Goal: Task Accomplishment & Management: Use online tool/utility

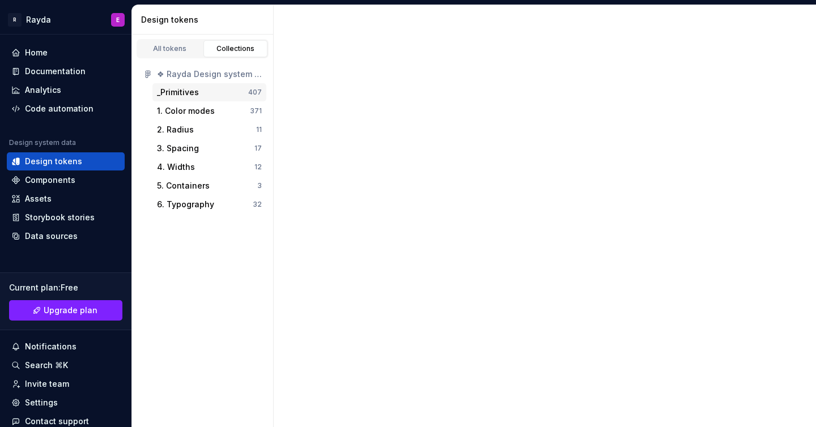
click at [182, 93] on div "_Primitives" at bounding box center [178, 92] width 42 height 11
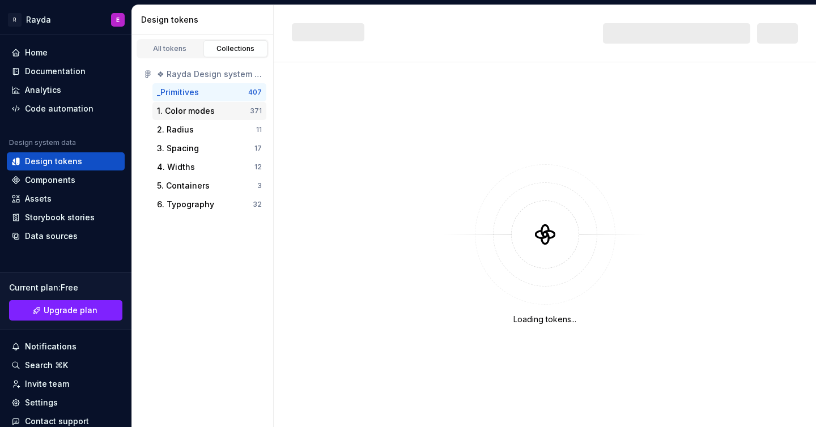
click at [194, 110] on div "1. Color modes" at bounding box center [186, 110] width 58 height 11
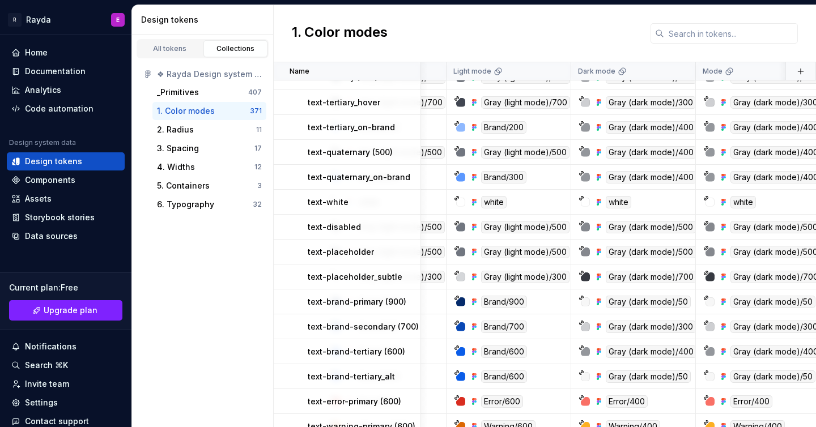
scroll to position [0, 99]
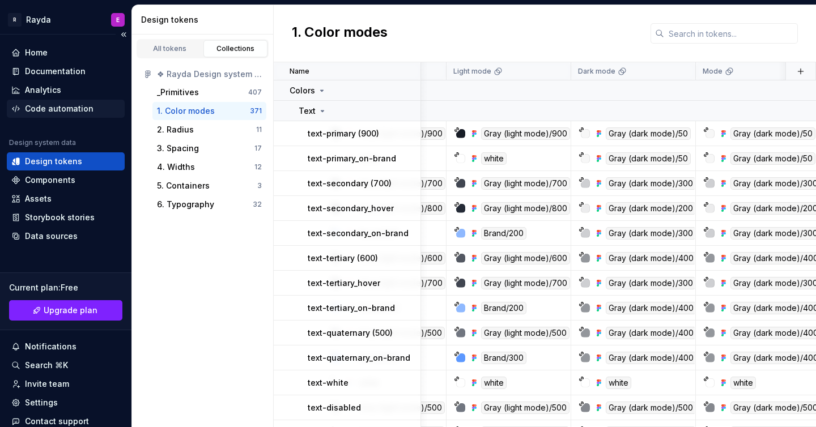
click at [39, 109] on div "Code automation" at bounding box center [59, 108] width 69 height 11
click at [52, 101] on div "Code automation" at bounding box center [66, 109] width 118 height 18
click at [53, 111] on div "Code automation" at bounding box center [59, 108] width 69 height 11
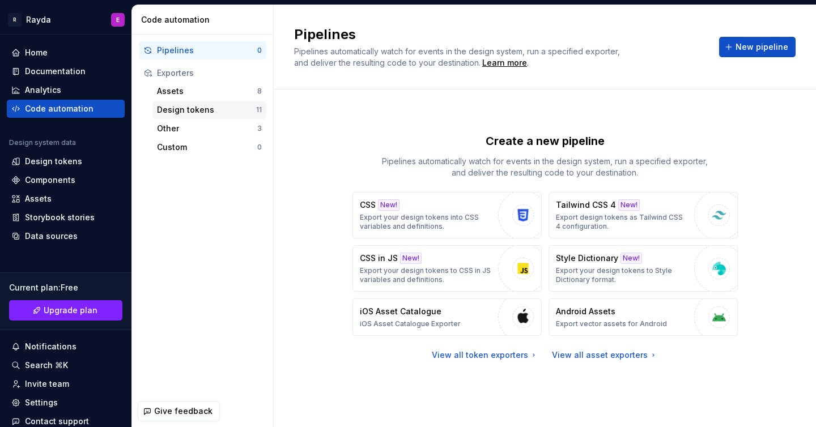
click at [204, 106] on div "Design tokens" at bounding box center [206, 109] width 99 height 11
click at [161, 58] on div "Pipelines 0" at bounding box center [202, 50] width 127 height 18
click at [691, 223] on button "Tailwind CSS 4 New! Export design tokens as Tailwind CSS 4 configuration." at bounding box center [642, 215] width 189 height 46
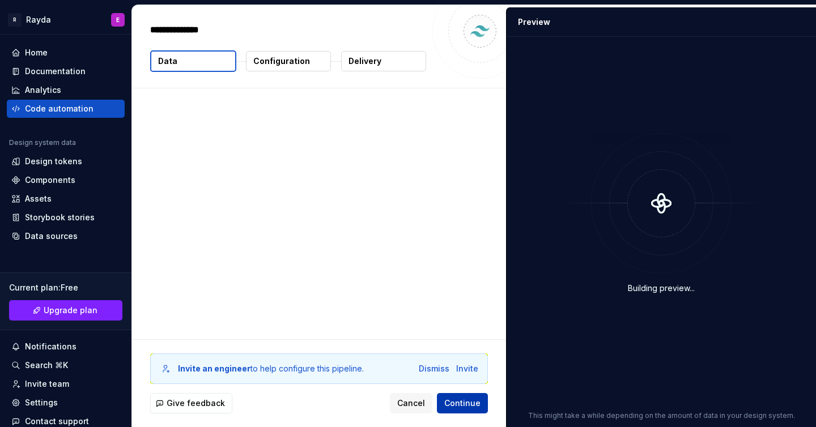
type textarea "*"
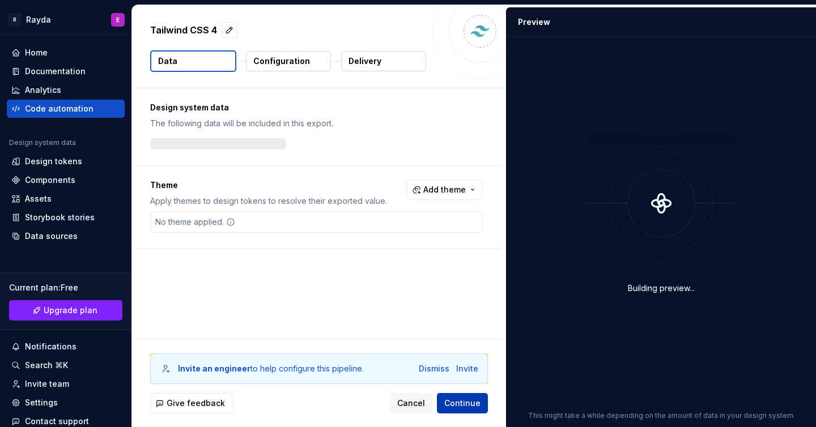
click at [471, 402] on span "Continue" at bounding box center [462, 403] width 36 height 11
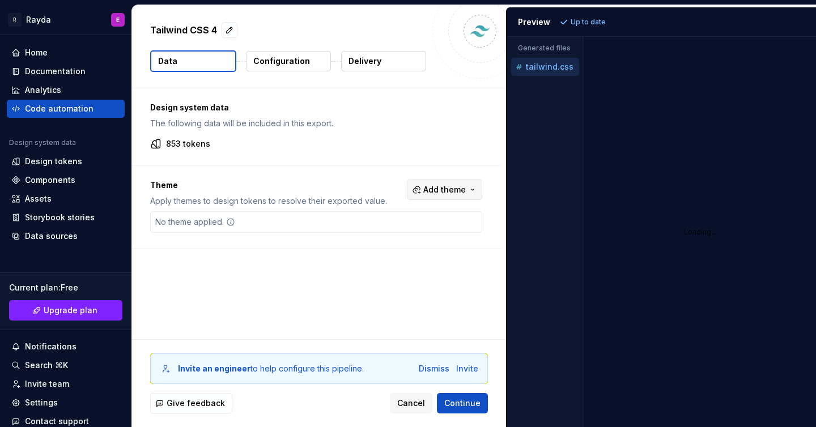
click at [437, 186] on span "Add theme" at bounding box center [444, 189] width 42 height 11
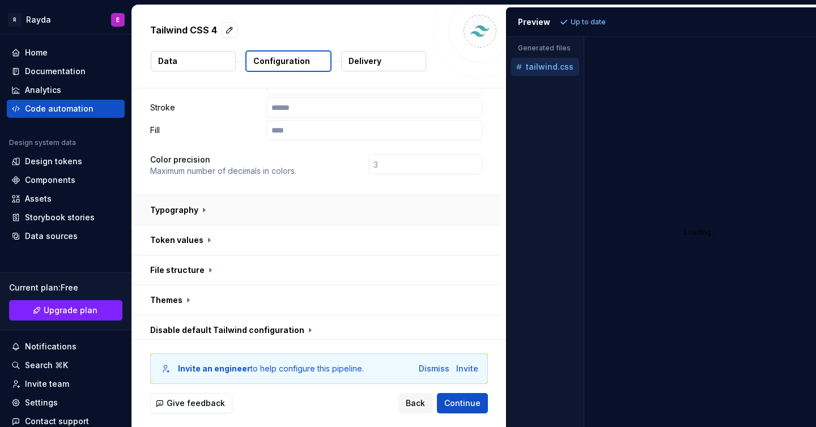
scroll to position [298, 0]
click at [201, 194] on button "button" at bounding box center [316, 208] width 368 height 29
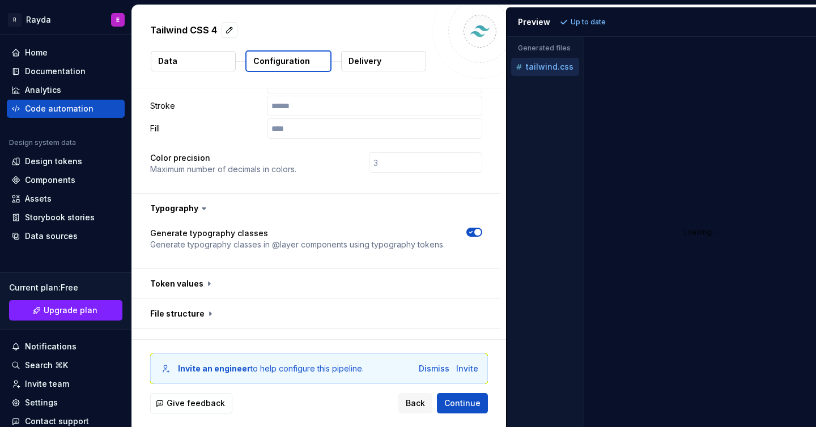
click at [199, 203] on icon at bounding box center [203, 208] width 11 height 11
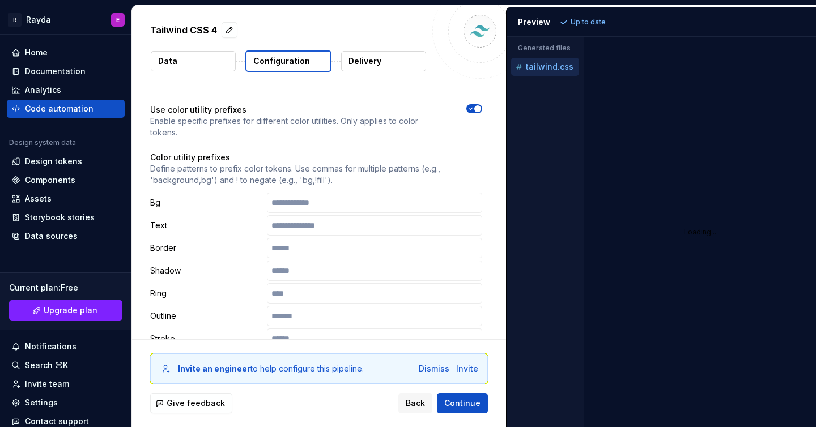
scroll to position [45, 0]
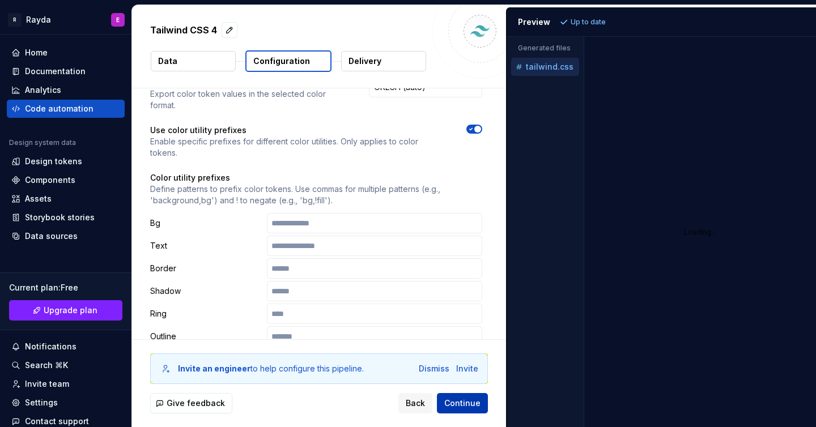
click at [463, 401] on span "Continue" at bounding box center [462, 403] width 36 height 11
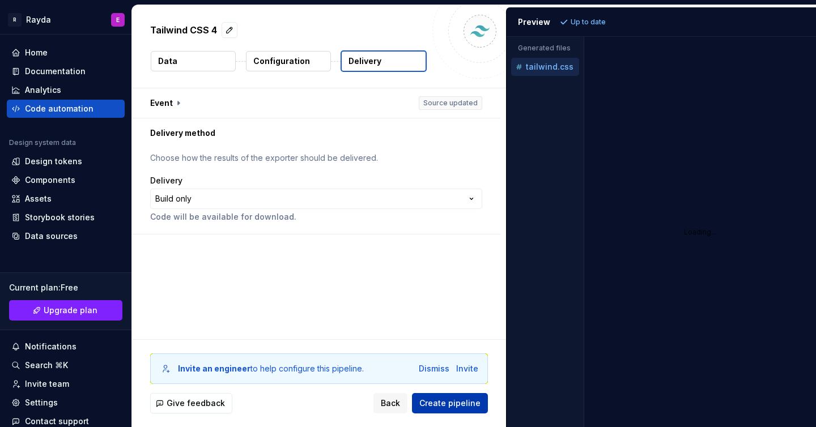
click at [459, 400] on span "Create pipeline" at bounding box center [449, 403] width 61 height 11
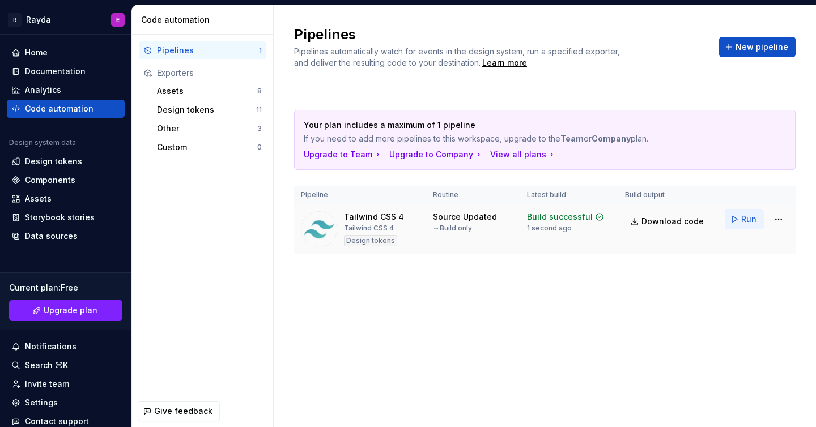
click at [742, 219] on span "Run" at bounding box center [748, 219] width 15 height 11
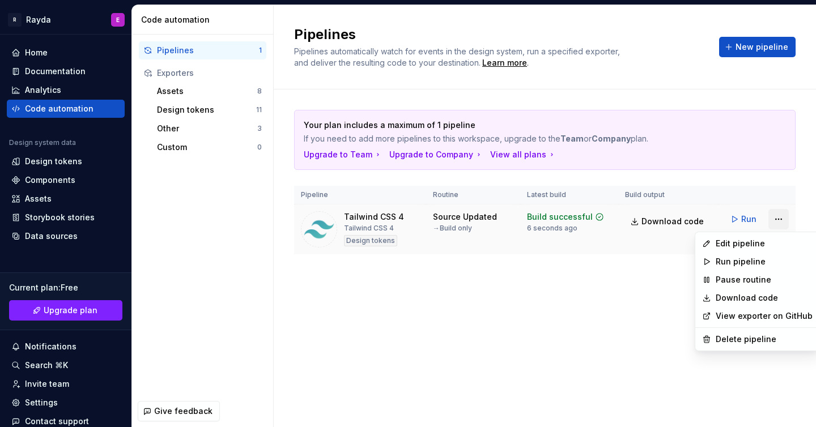
click at [778, 214] on html "R Rayda E Home Documentation Analytics Code automation Design system data Desig…" at bounding box center [408, 213] width 816 height 427
click at [611, 279] on html "R Rayda E Home Documentation Analytics Code automation Design system data Desig…" at bounding box center [408, 213] width 816 height 427
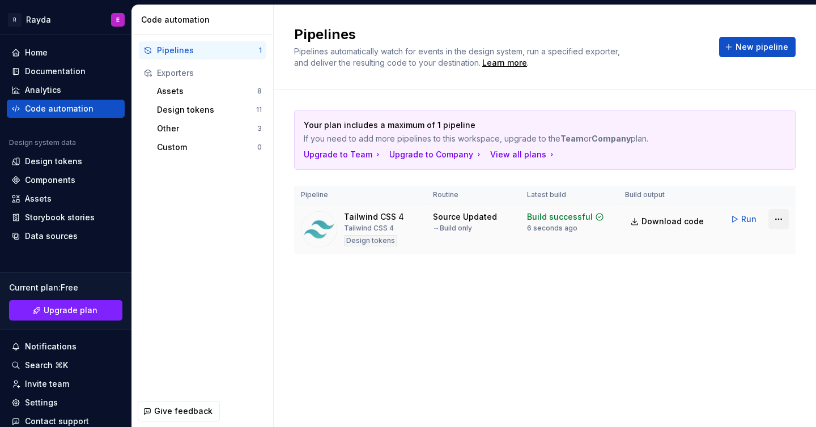
click at [775, 218] on html "R Rayda E Home Documentation Analytics Code automation Design system data Desig…" at bounding box center [408, 213] width 816 height 427
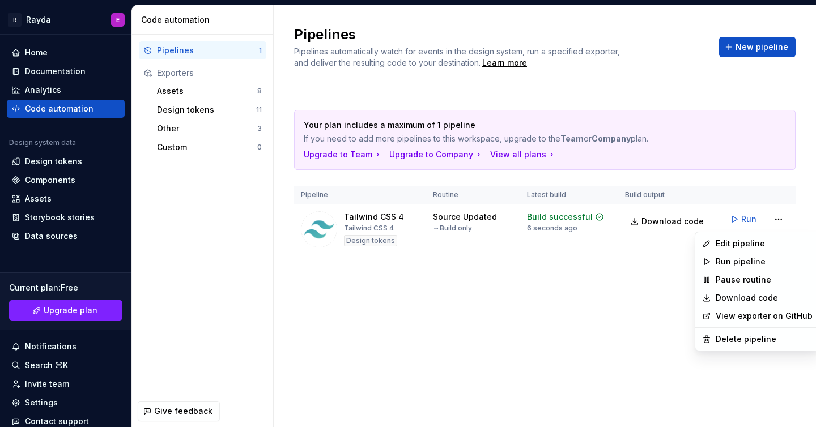
click at [665, 237] on html "R Rayda E Home Documentation Analytics Code automation Design system data Desig…" at bounding box center [408, 213] width 816 height 427
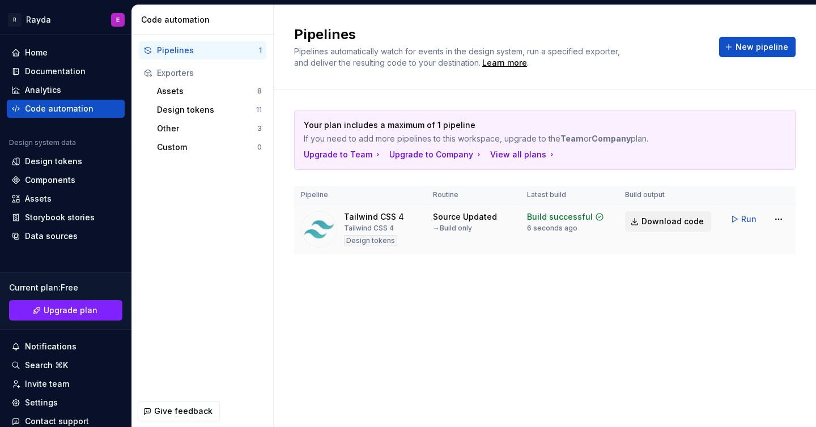
click at [665, 225] on span "Download code" at bounding box center [672, 221] width 62 height 11
click at [182, 110] on div "Design tokens" at bounding box center [206, 109] width 99 height 11
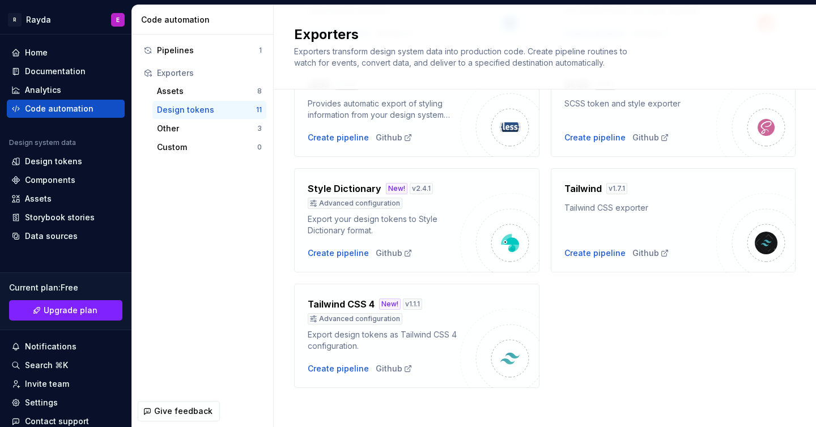
scroll to position [401, 0]
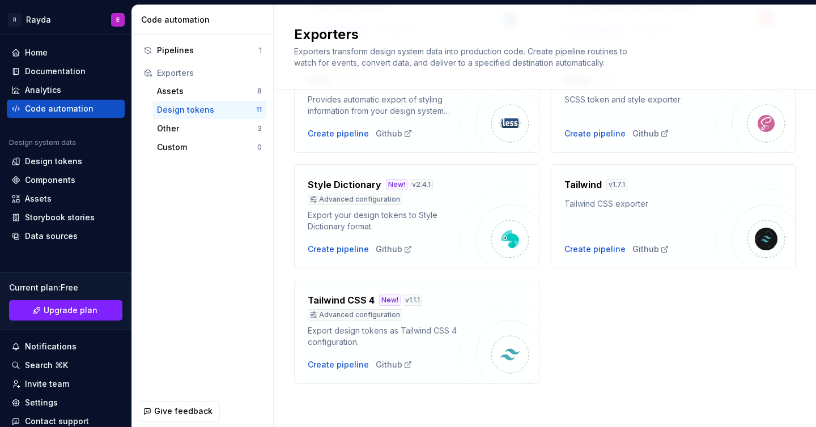
click at [455, 318] on div "Advanced configuration" at bounding box center [384, 314] width 152 height 11
click at [355, 366] on div "Create pipeline" at bounding box center [338, 364] width 61 height 11
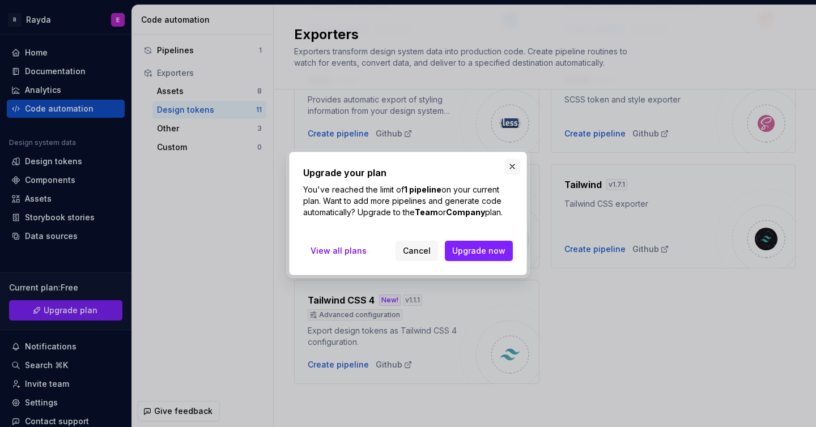
click at [507, 162] on button "button" at bounding box center [512, 167] width 16 height 16
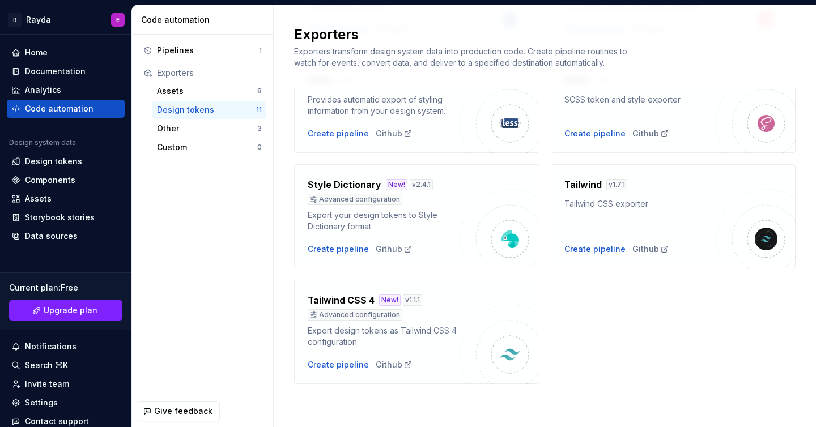
click at [432, 327] on div "Export design tokens as Tailwind CSS 4 configuration." at bounding box center [384, 336] width 152 height 23
click at [378, 317] on div "Advanced configuration" at bounding box center [355, 314] width 95 height 11
click at [387, 360] on div "Github" at bounding box center [393, 364] width 37 height 11
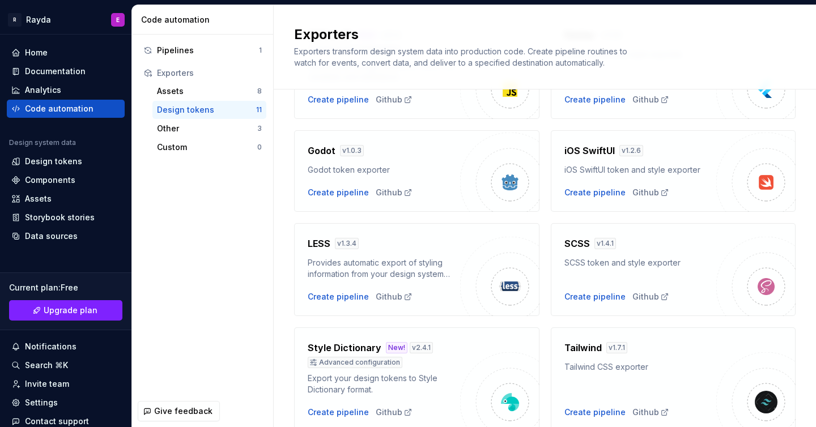
scroll to position [0, 0]
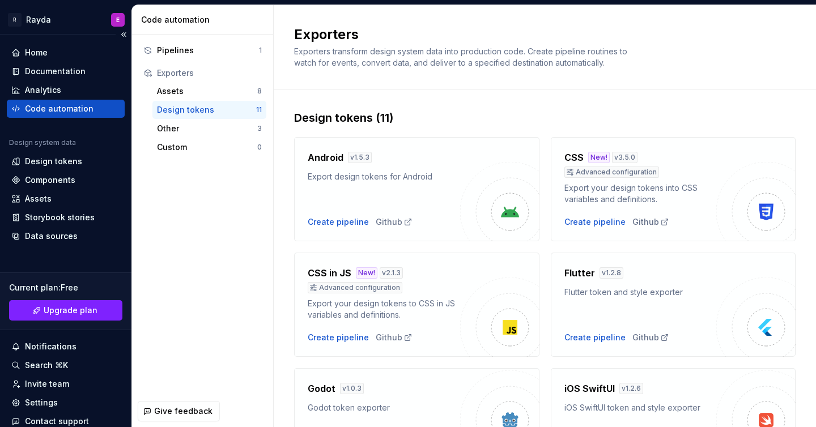
click at [82, 103] on div "Code automation" at bounding box center [59, 108] width 69 height 11
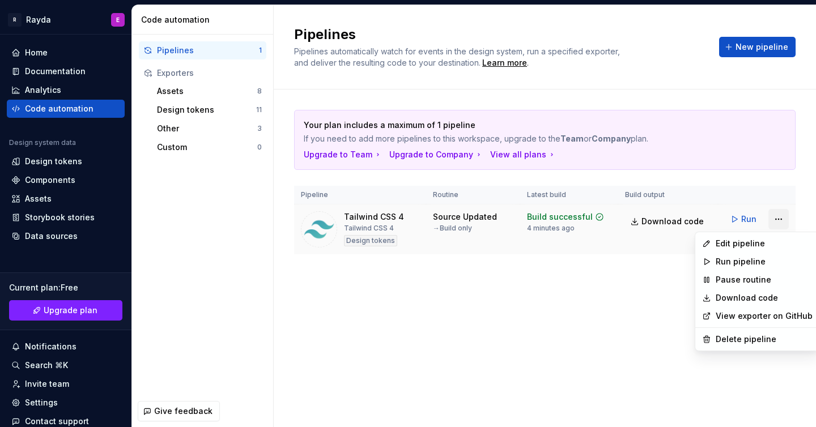
click at [776, 219] on html "R Rayda E Home Documentation Analytics Code automation Design system data Desig…" at bounding box center [408, 213] width 816 height 427
click at [75, 114] on html "R Rayda E Home Documentation Analytics Code automation Design system data Desig…" at bounding box center [408, 213] width 816 height 427
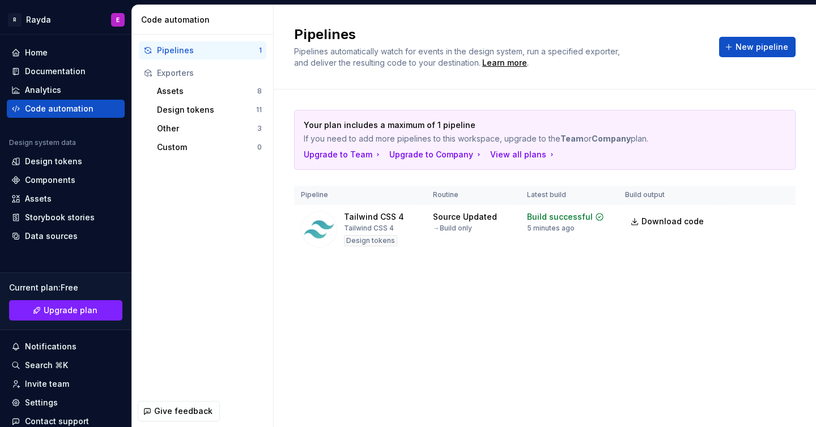
click at [75, 114] on div "Code automation" at bounding box center [59, 108] width 69 height 11
click at [212, 127] on div "Other" at bounding box center [207, 128] width 100 height 11
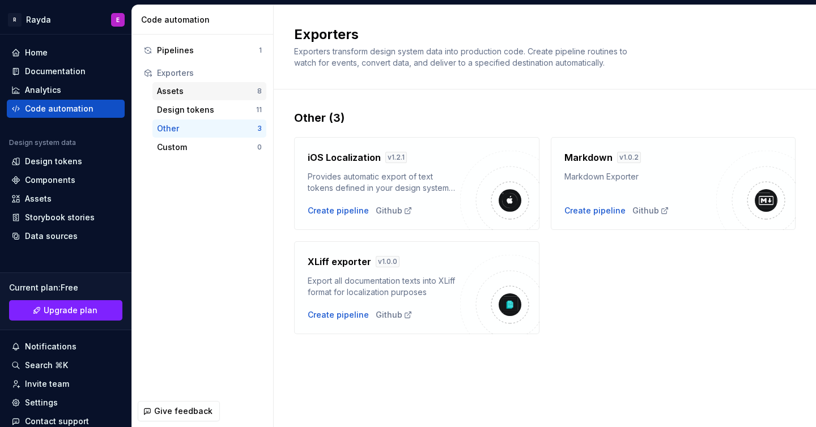
click at [204, 86] on div "Assets" at bounding box center [207, 91] width 100 height 11
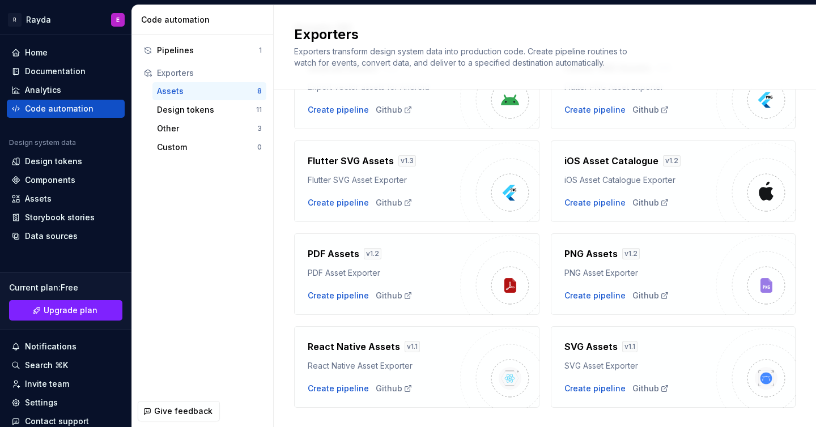
scroll to position [113, 0]
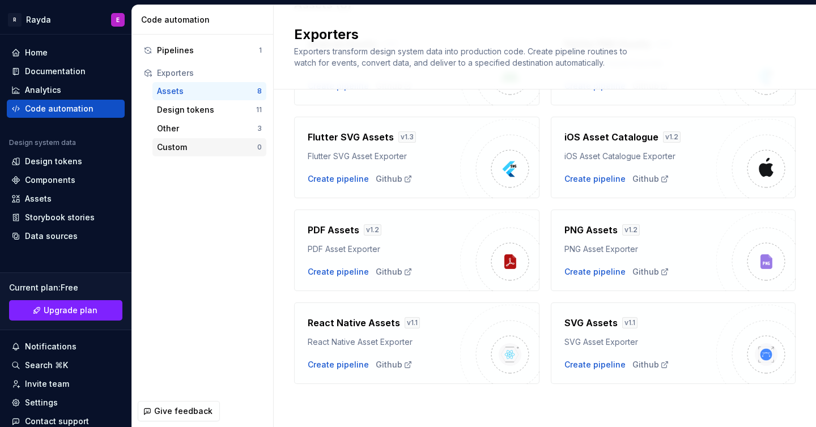
click at [227, 147] on div "Custom" at bounding box center [207, 147] width 100 height 11
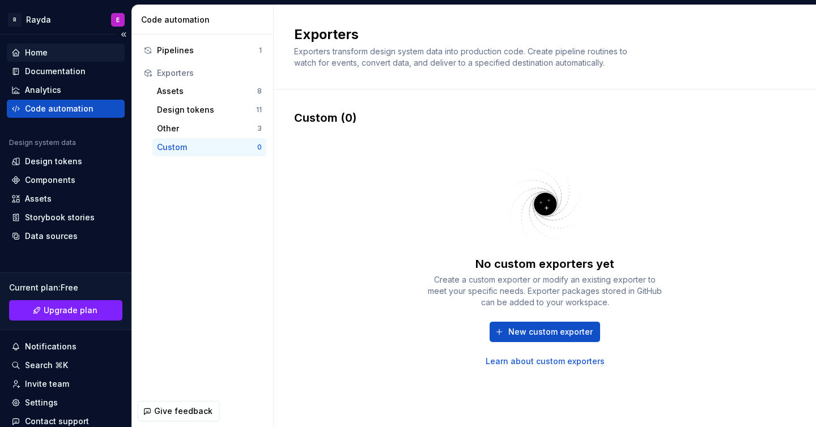
click at [50, 53] on div "Home" at bounding box center [65, 52] width 109 height 11
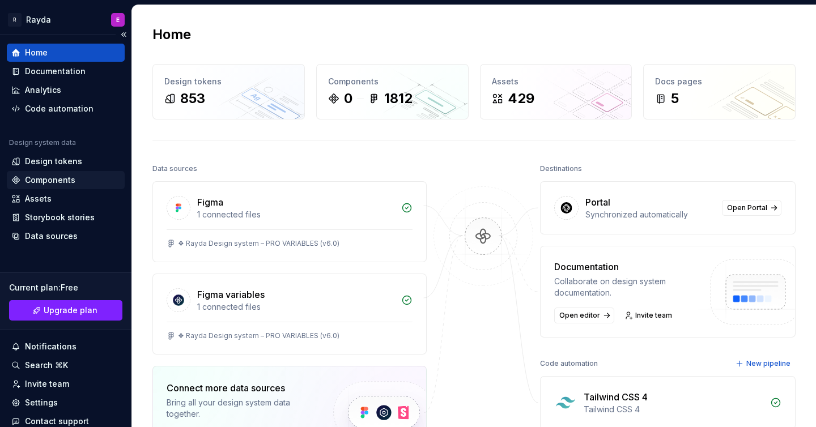
click at [62, 175] on div "Components" at bounding box center [50, 179] width 50 height 11
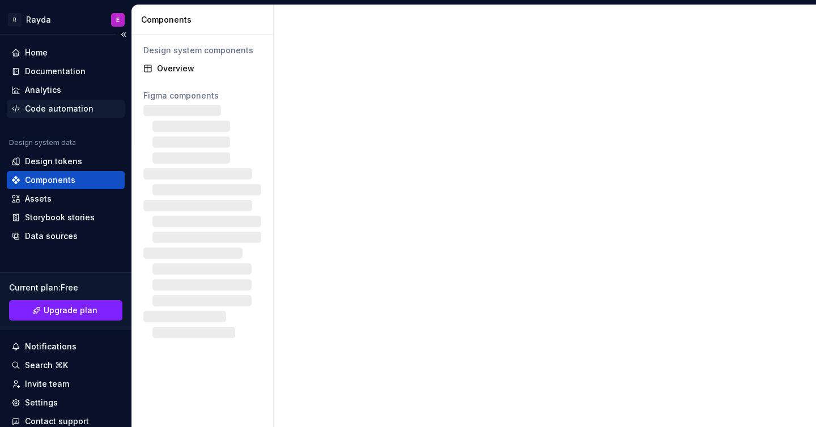
click at [64, 103] on div "Code automation" at bounding box center [59, 108] width 69 height 11
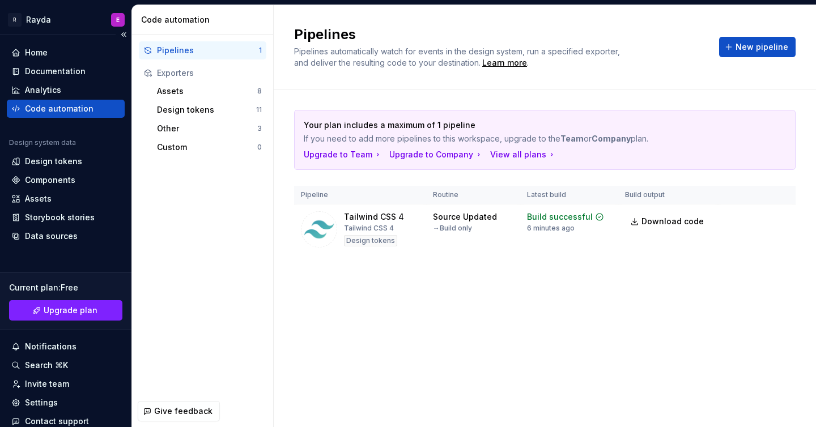
click at [64, 103] on div "Code automation" at bounding box center [59, 108] width 69 height 11
click at [181, 52] on div "Pipelines" at bounding box center [208, 50] width 102 height 11
click at [192, 49] on div "Pipelines" at bounding box center [208, 50] width 102 height 11
click at [202, 52] on div "Pipelines" at bounding box center [208, 50] width 102 height 11
click at [164, 93] on div "Assets" at bounding box center [207, 91] width 100 height 11
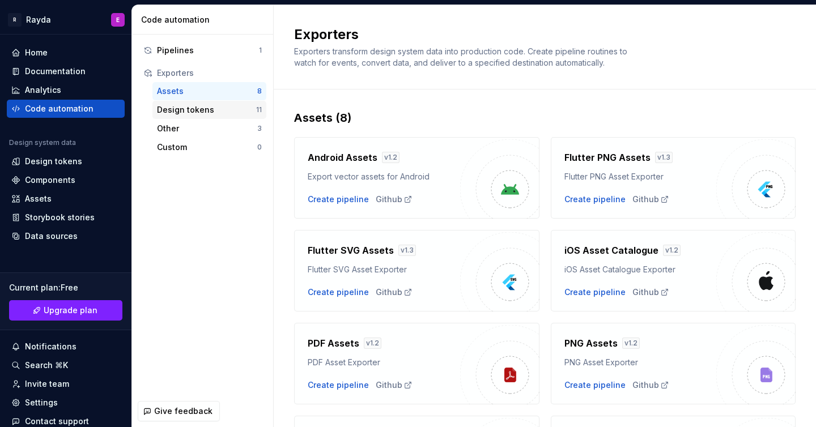
click at [238, 111] on div "Design tokens" at bounding box center [206, 109] width 99 height 11
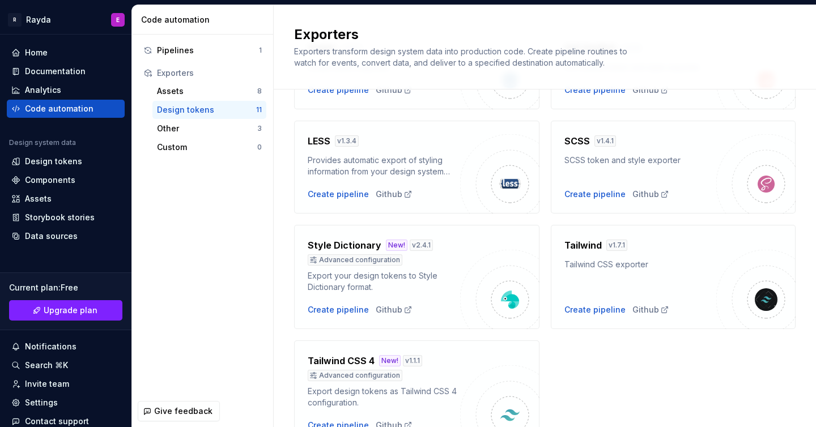
scroll to position [401, 0]
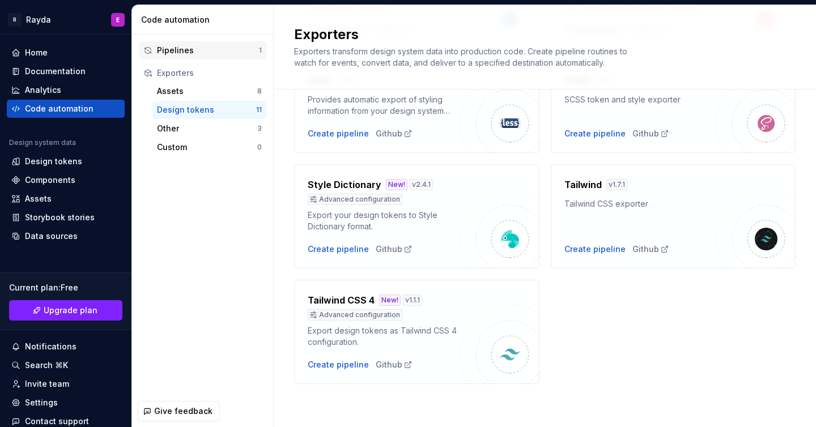
click at [198, 46] on div "Pipelines" at bounding box center [208, 50] width 102 height 11
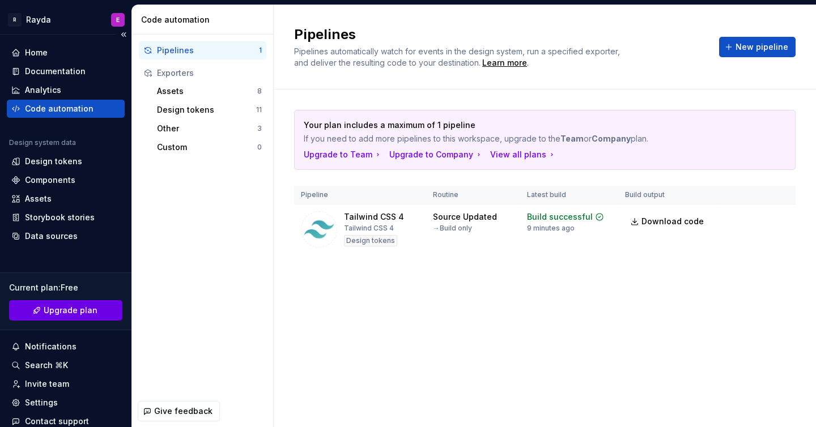
click at [82, 314] on span "Upgrade plan" at bounding box center [71, 310] width 54 height 11
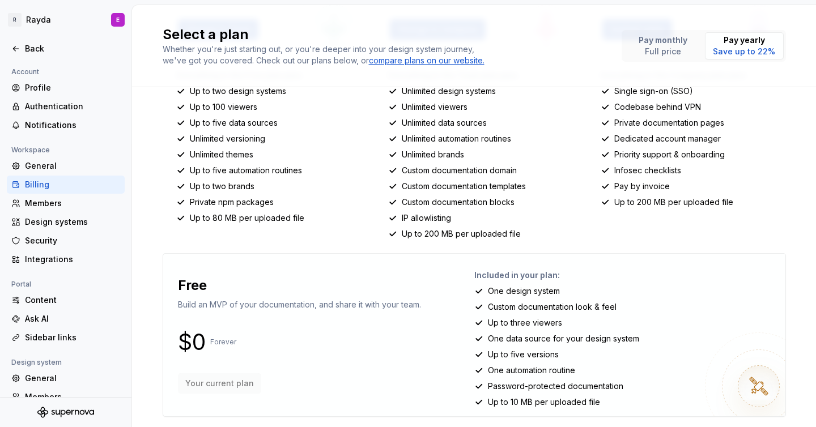
scroll to position [216, 0]
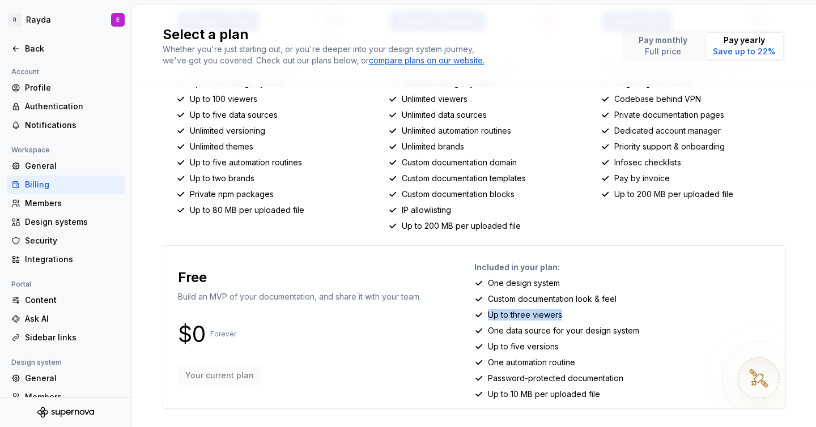
drag, startPoint x: 489, startPoint y: 315, endPoint x: 565, endPoint y: 313, distance: 75.9
click at [565, 313] on div "Up to three viewers" at bounding box center [625, 314] width 302 height 11
click at [432, 285] on div "Free Build an MVP of your documentation, and share it with your team. $0 Foreve…" at bounding box center [323, 327] width 302 height 144
click at [506, 314] on p "Up to three viewers" at bounding box center [525, 314] width 74 height 11
